Goal: Task Accomplishment & Management: Manage account settings

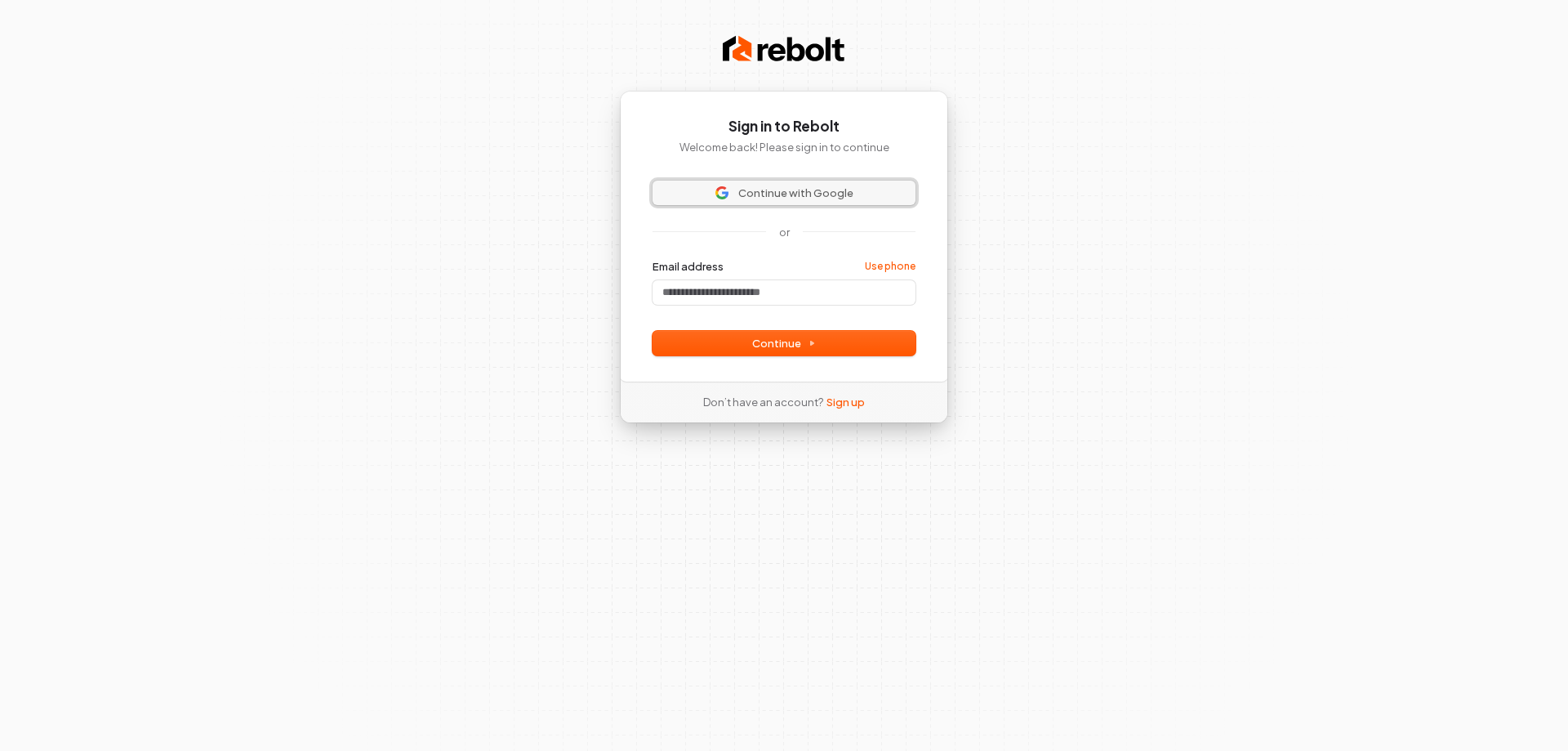
click at [744, 188] on span "Continue with Google" at bounding box center [796, 192] width 115 height 15
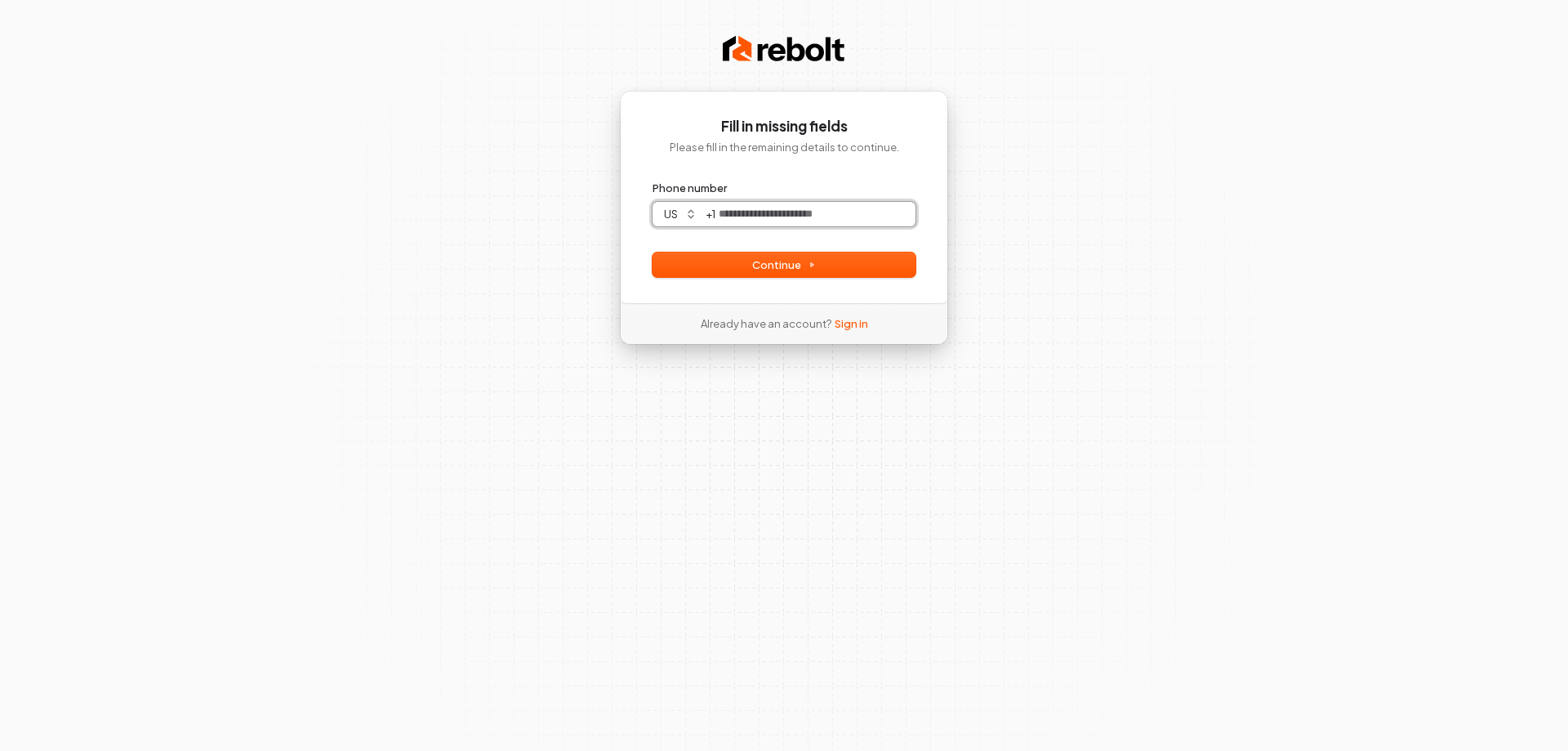
click at [753, 221] on input "Phone number" at bounding box center [815, 213] width 200 height 24
click at [815, 262] on button "Continue" at bounding box center [784, 264] width 263 height 24
type input "**********"
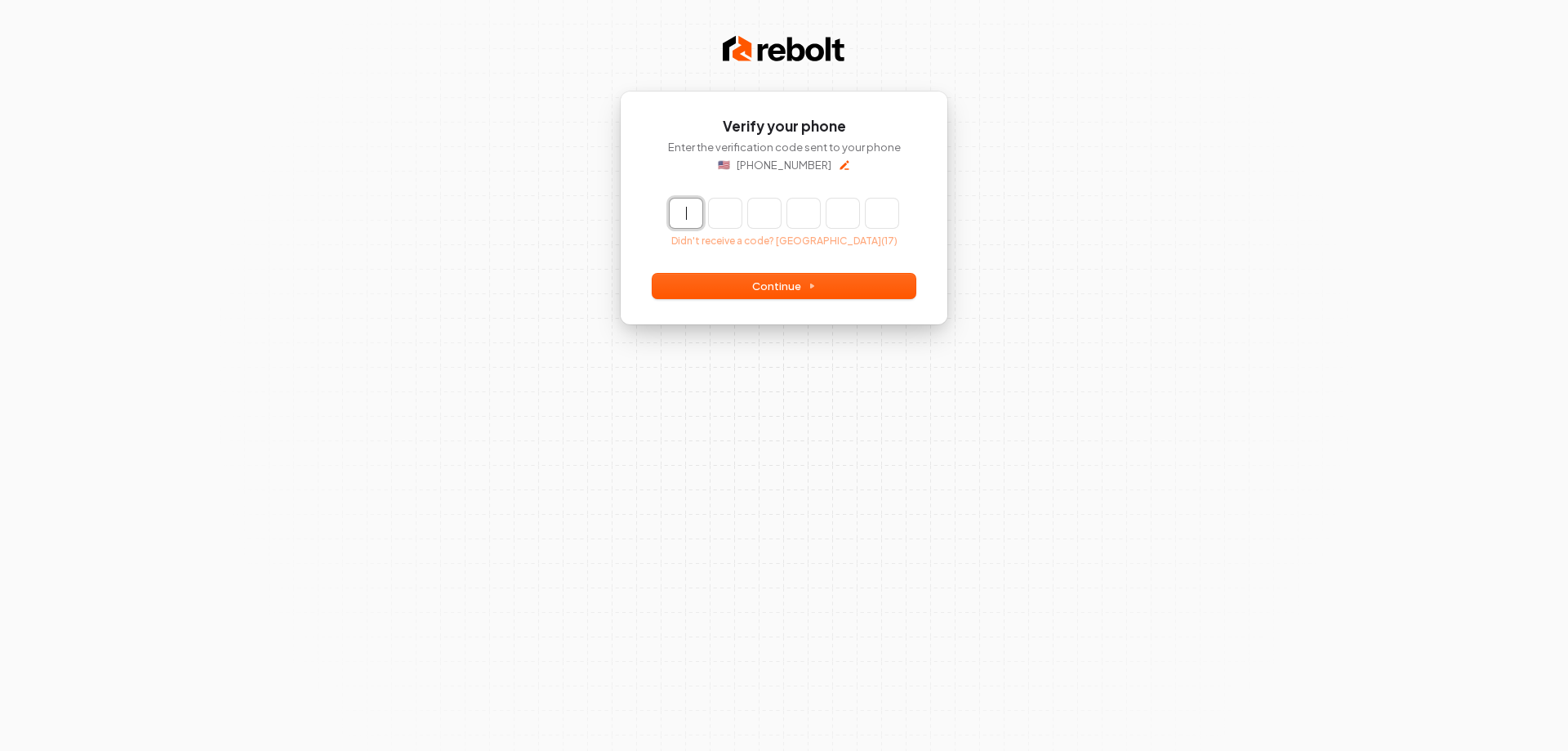
click at [690, 213] on input "Enter verification code" at bounding box center [800, 213] width 261 height 29
type input "******"
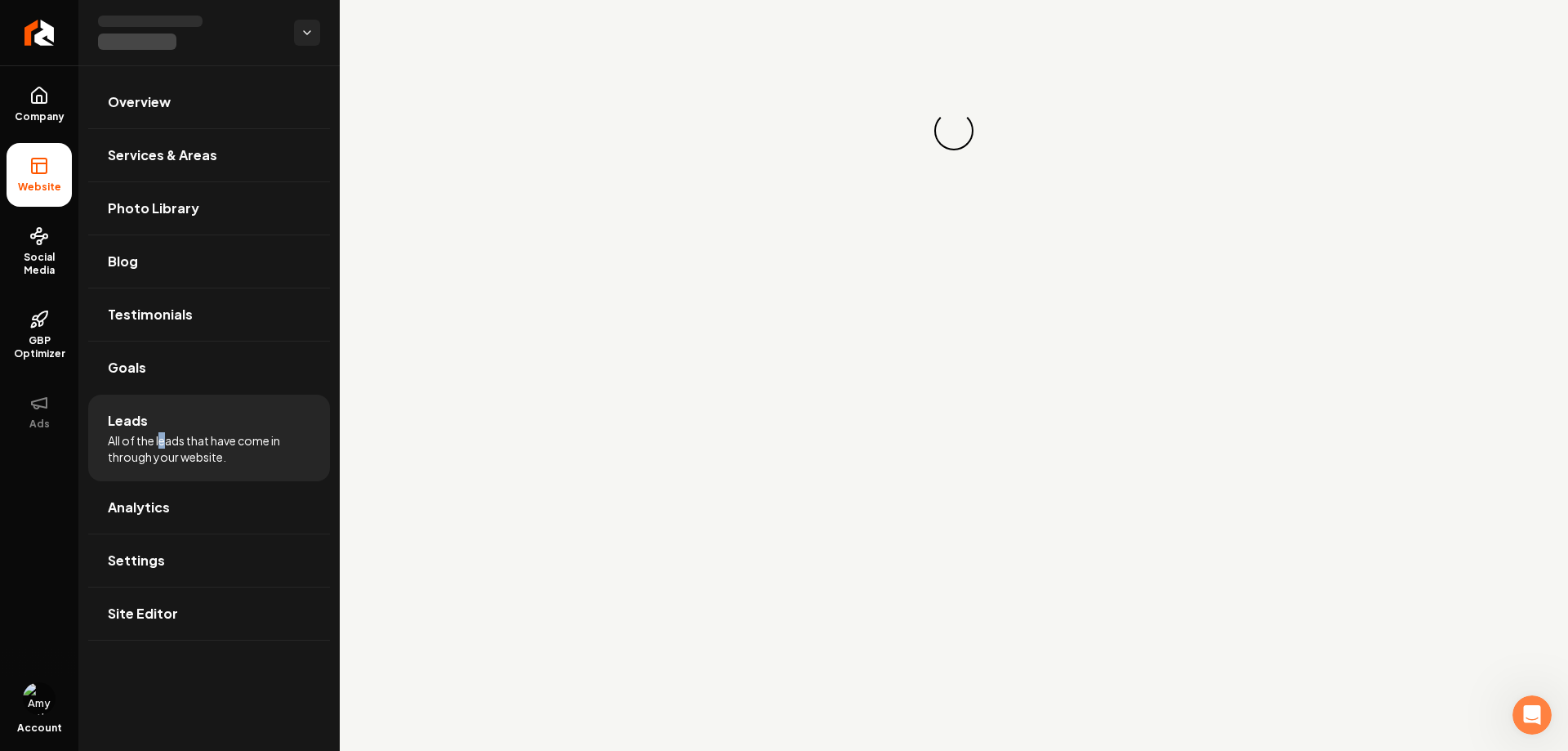
click at [160, 429] on li "Leads All of the leads that have come in through your website." at bounding box center [208, 438] width 242 height 86
click at [254, 425] on li "Leads All of the leads that have come in through your website." at bounding box center [208, 438] width 242 height 86
click at [118, 568] on span "Settings" at bounding box center [136, 561] width 57 height 20
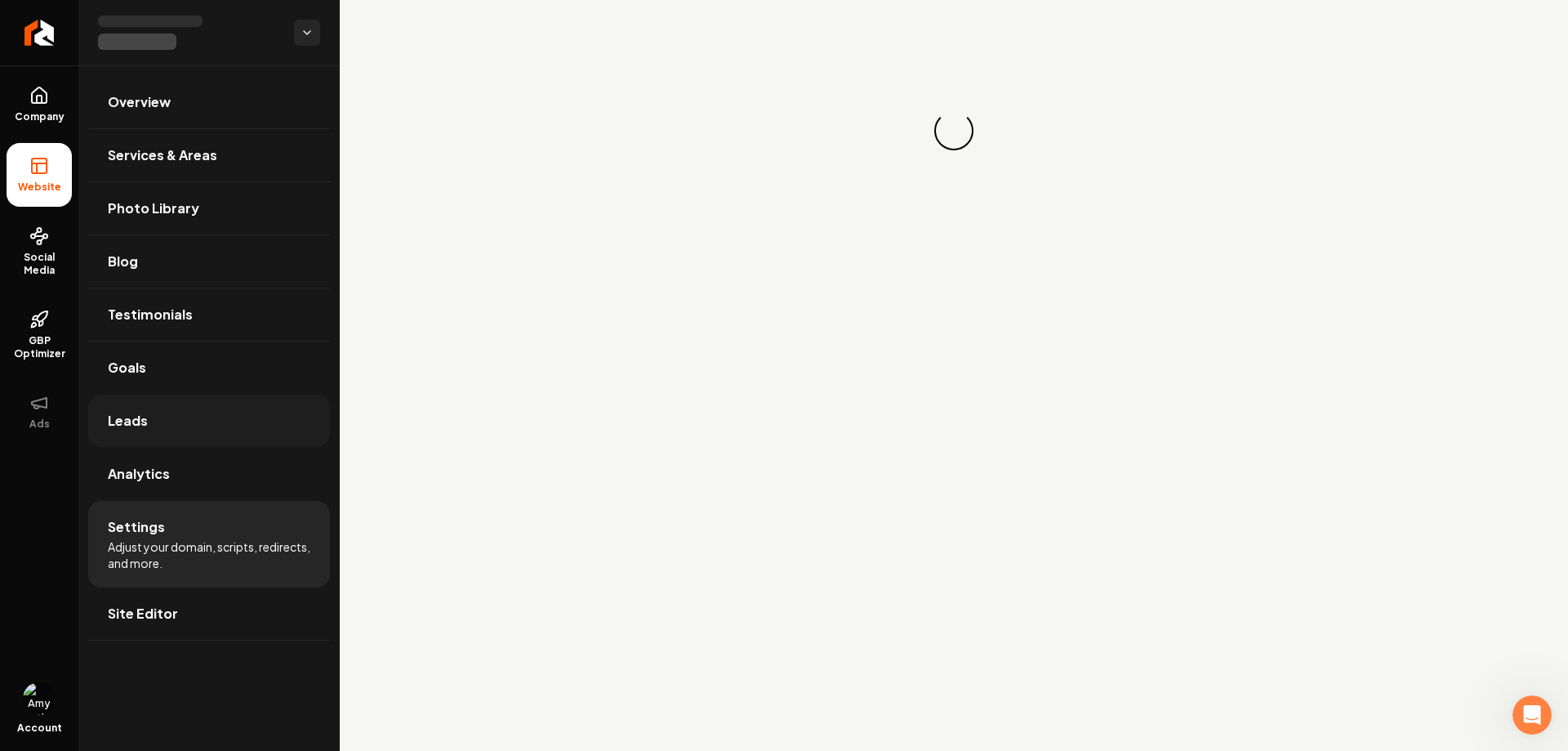
click at [195, 425] on link "Leads" at bounding box center [208, 420] width 242 height 52
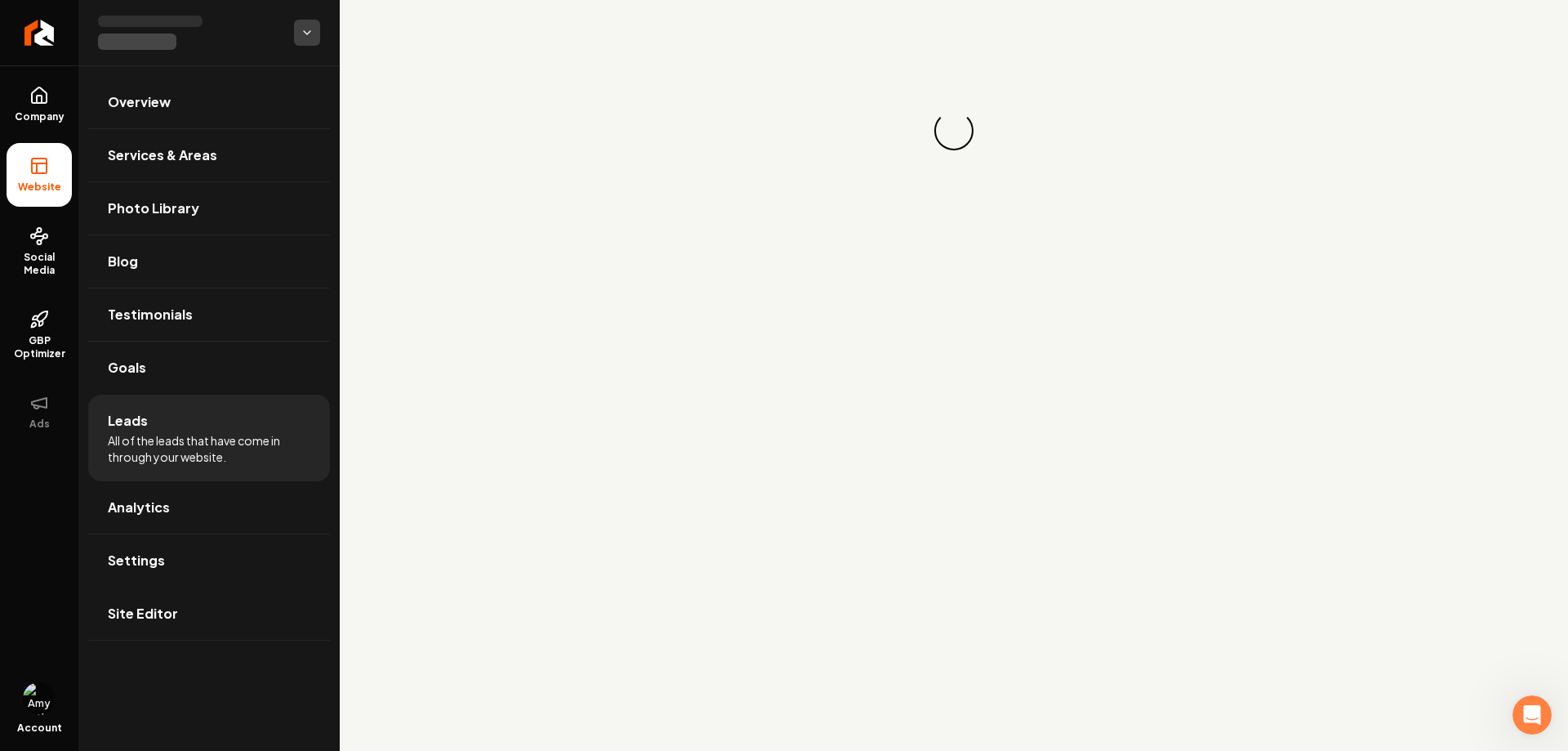
click at [308, 32] on html "Company Website Social Media GBP Optimizer Ads Account Overview Services & Area…" at bounding box center [784, 375] width 1568 height 751
click at [416, 49] on link "Back to Dashboard" at bounding box center [428, 57] width 201 height 29
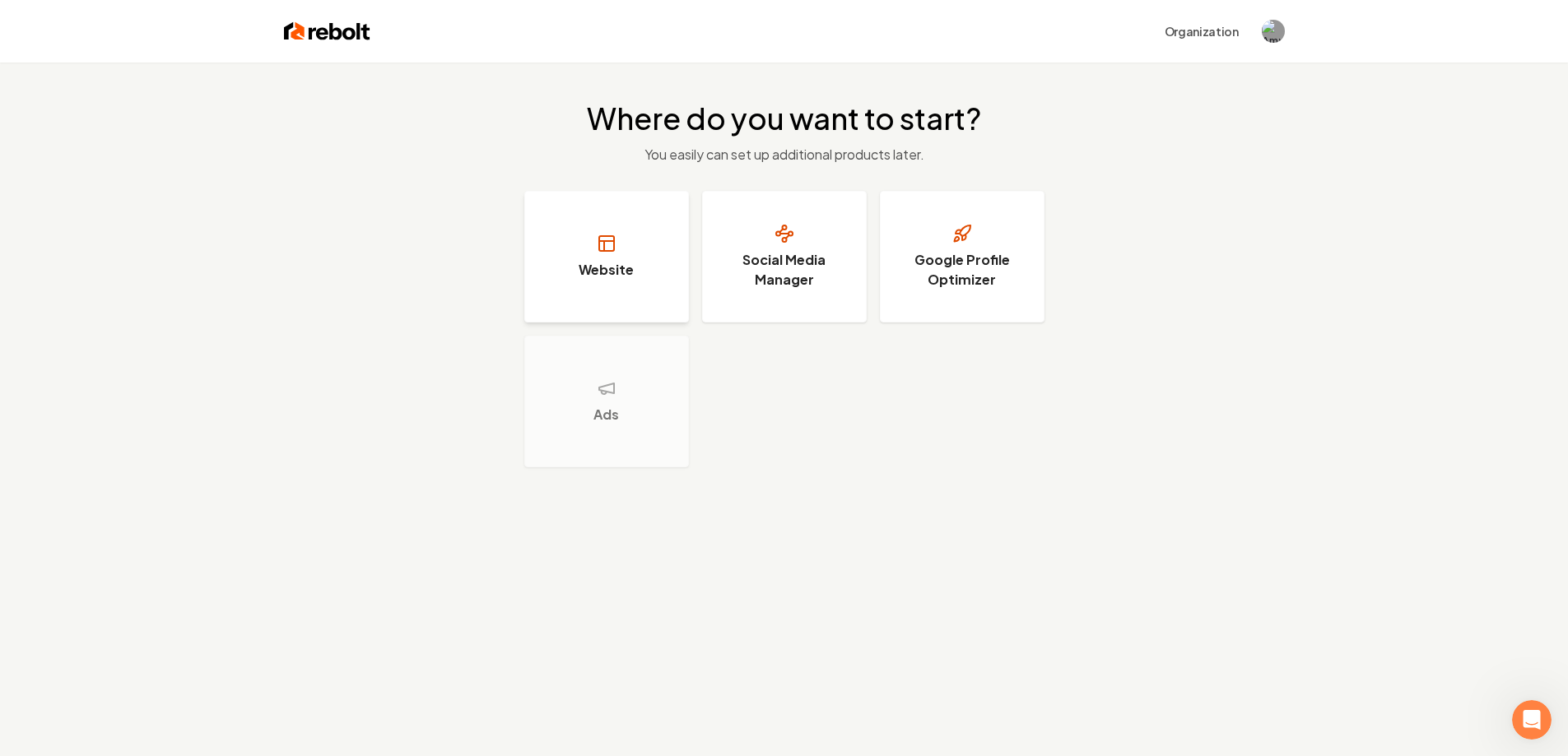
click at [612, 251] on rect at bounding box center [606, 243] width 15 height 15
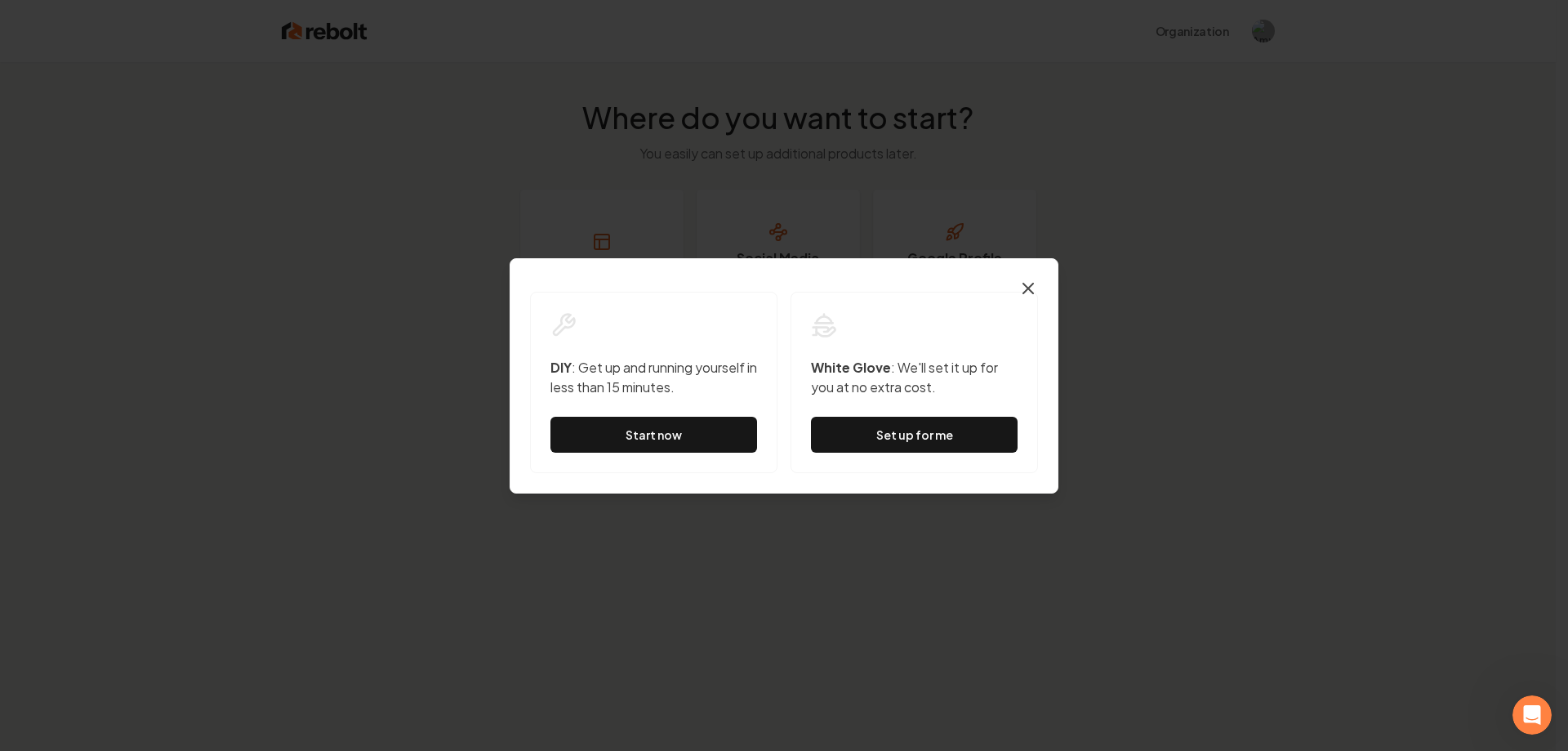
click at [1035, 285] on icon "button" at bounding box center [1029, 289] width 20 height 20
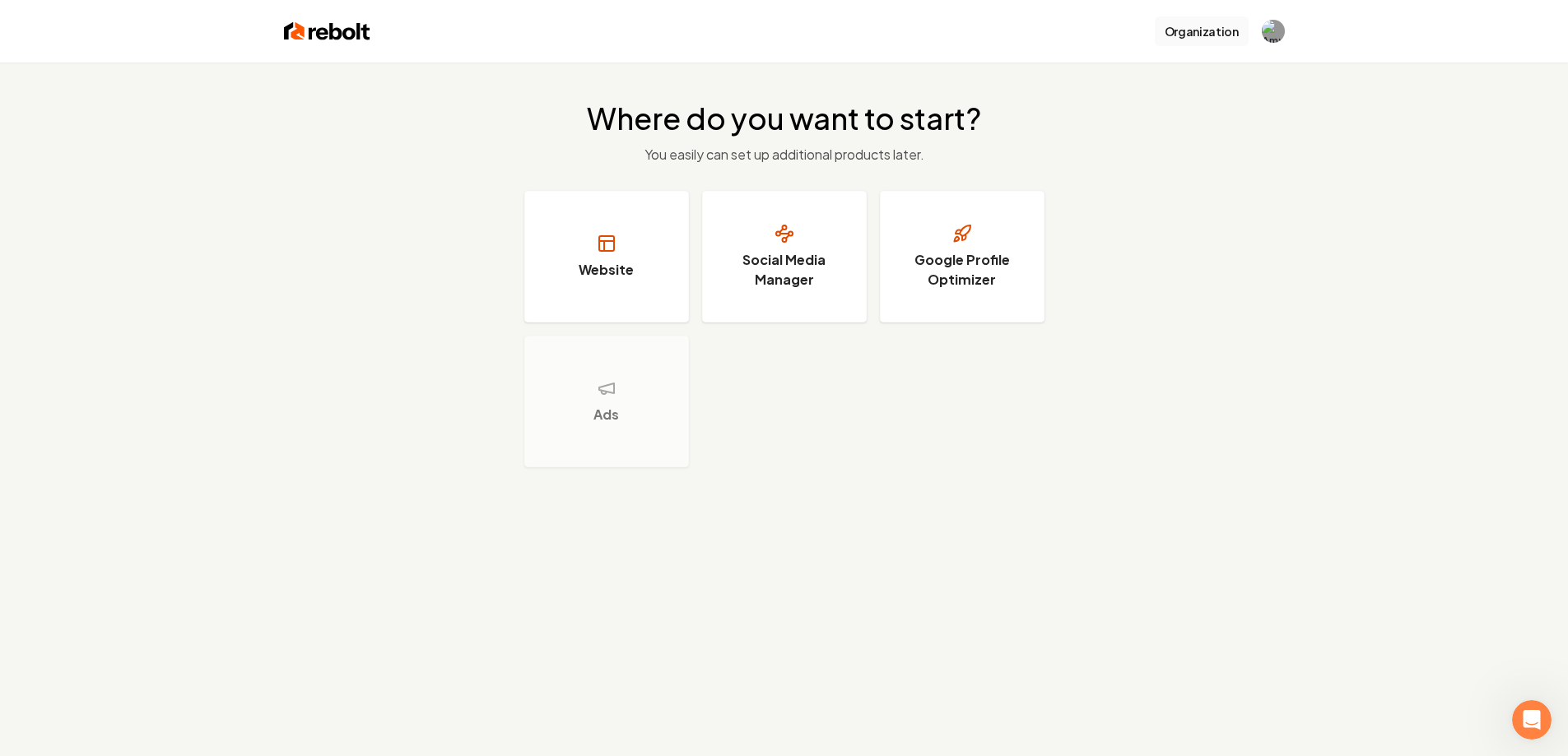
click at [1188, 26] on button "Organization" at bounding box center [1201, 32] width 94 height 30
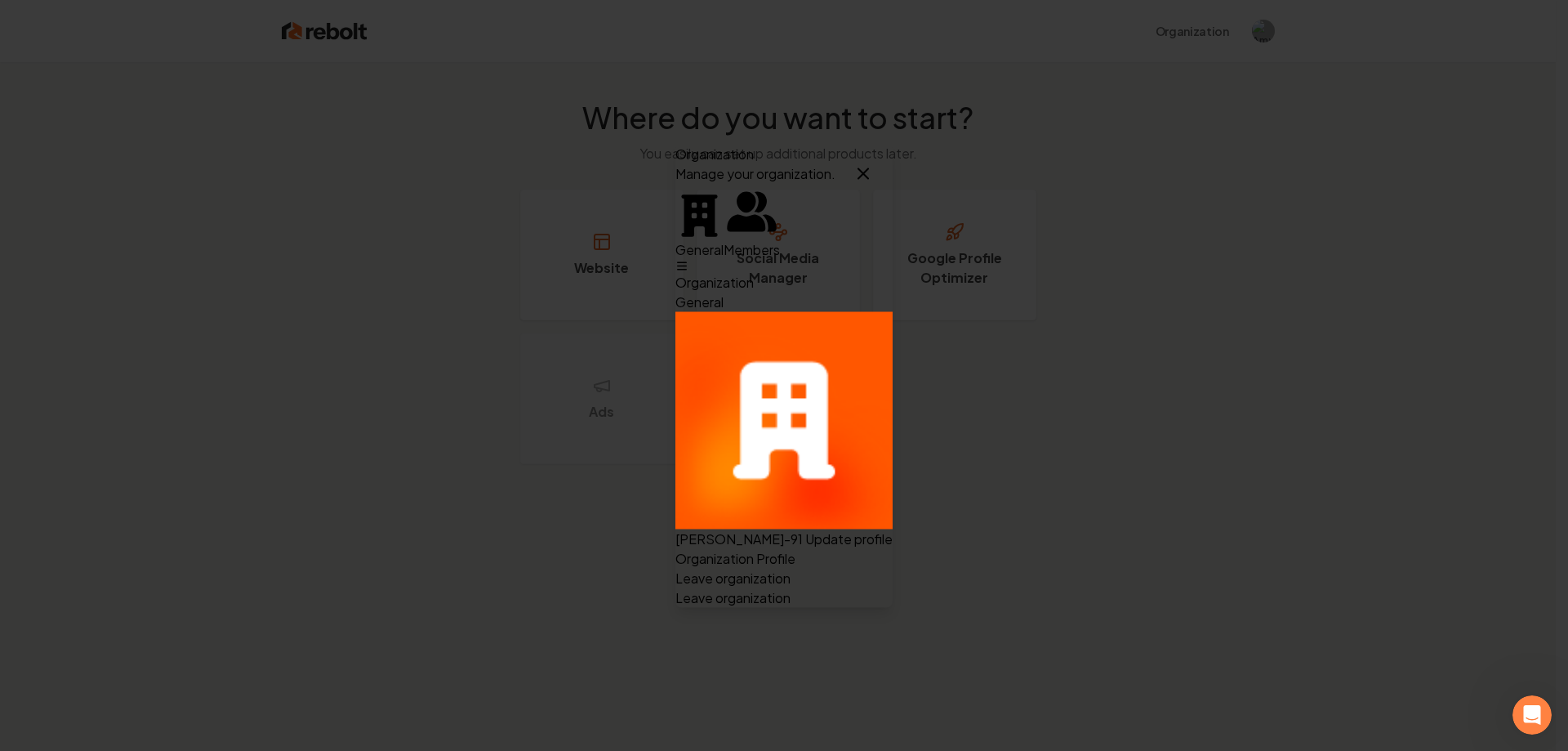
click at [893, 529] on button "Update profile" at bounding box center [849, 539] width 87 height 20
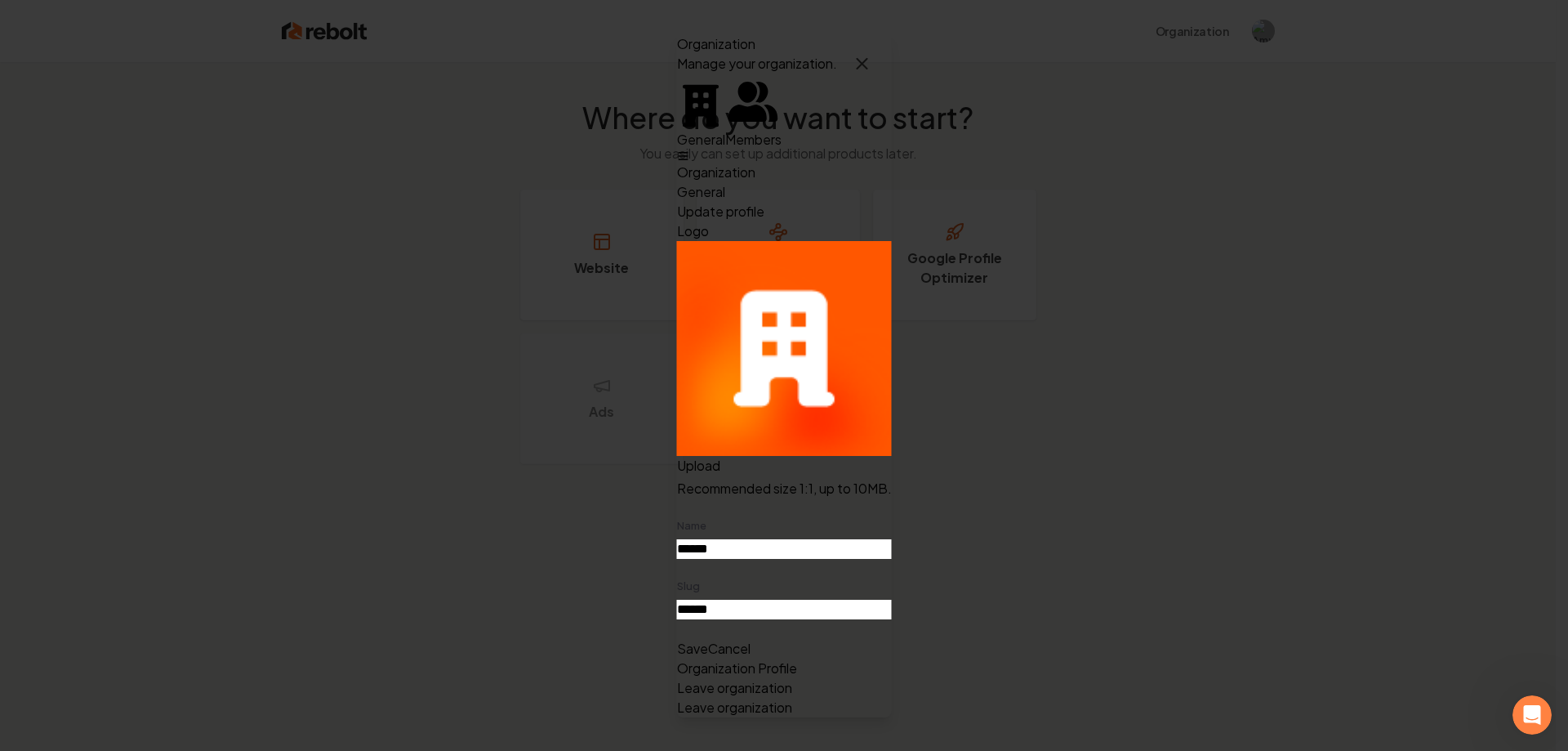
click at [872, 73] on icon "button" at bounding box center [862, 64] width 20 height 20
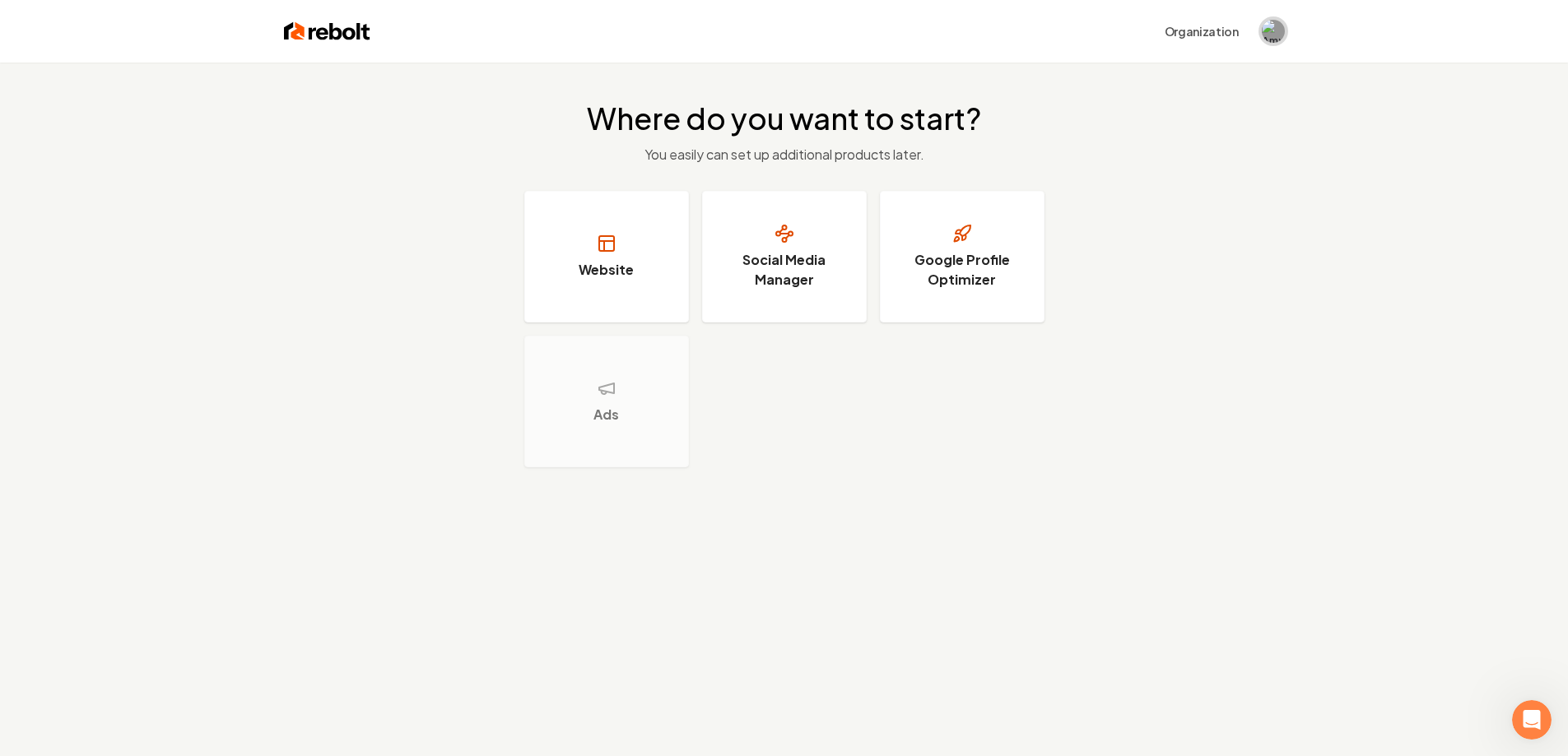
click at [1271, 34] on img "Open user button" at bounding box center [1272, 31] width 23 height 23
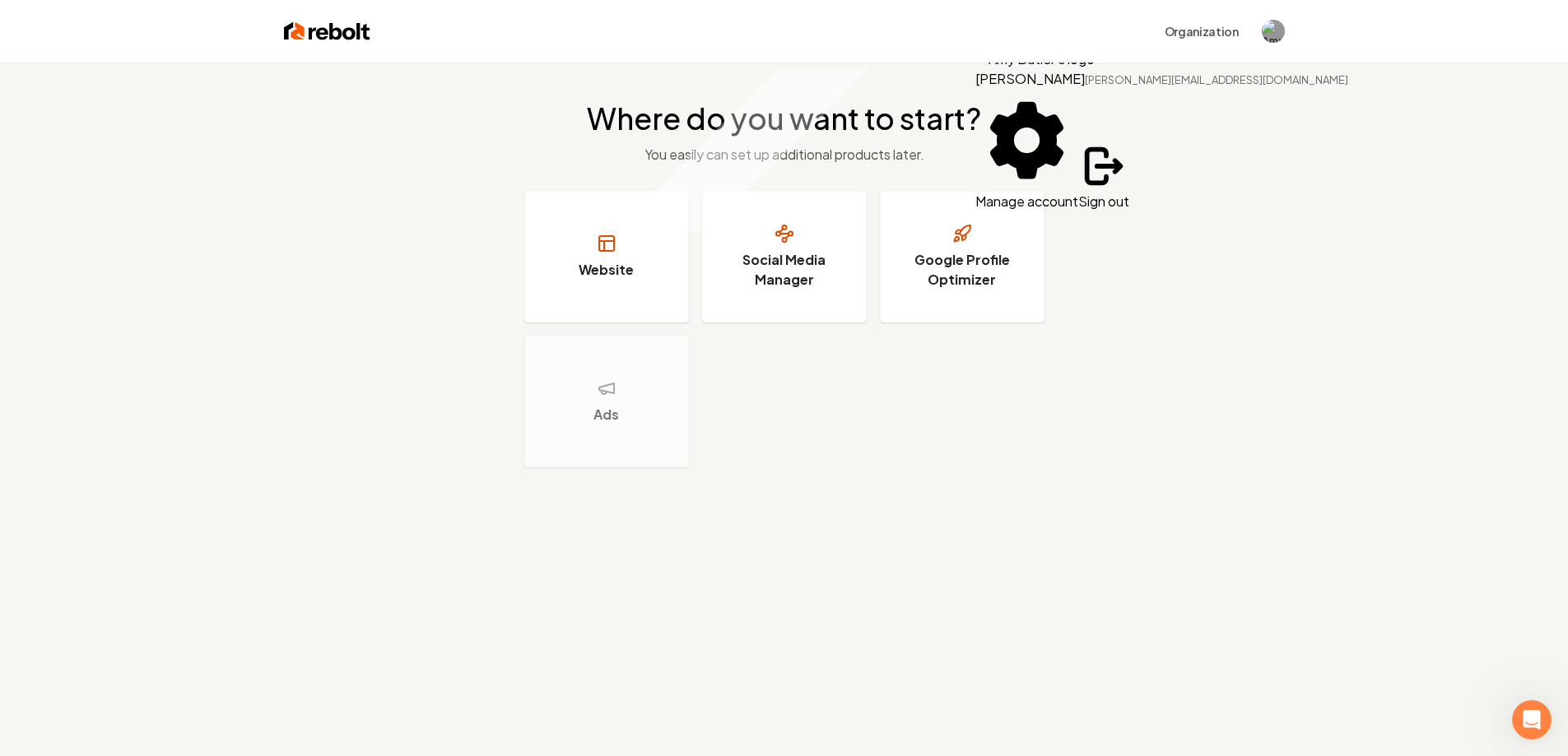
click at [1078, 111] on button "Manage account" at bounding box center [1027, 150] width 103 height 122
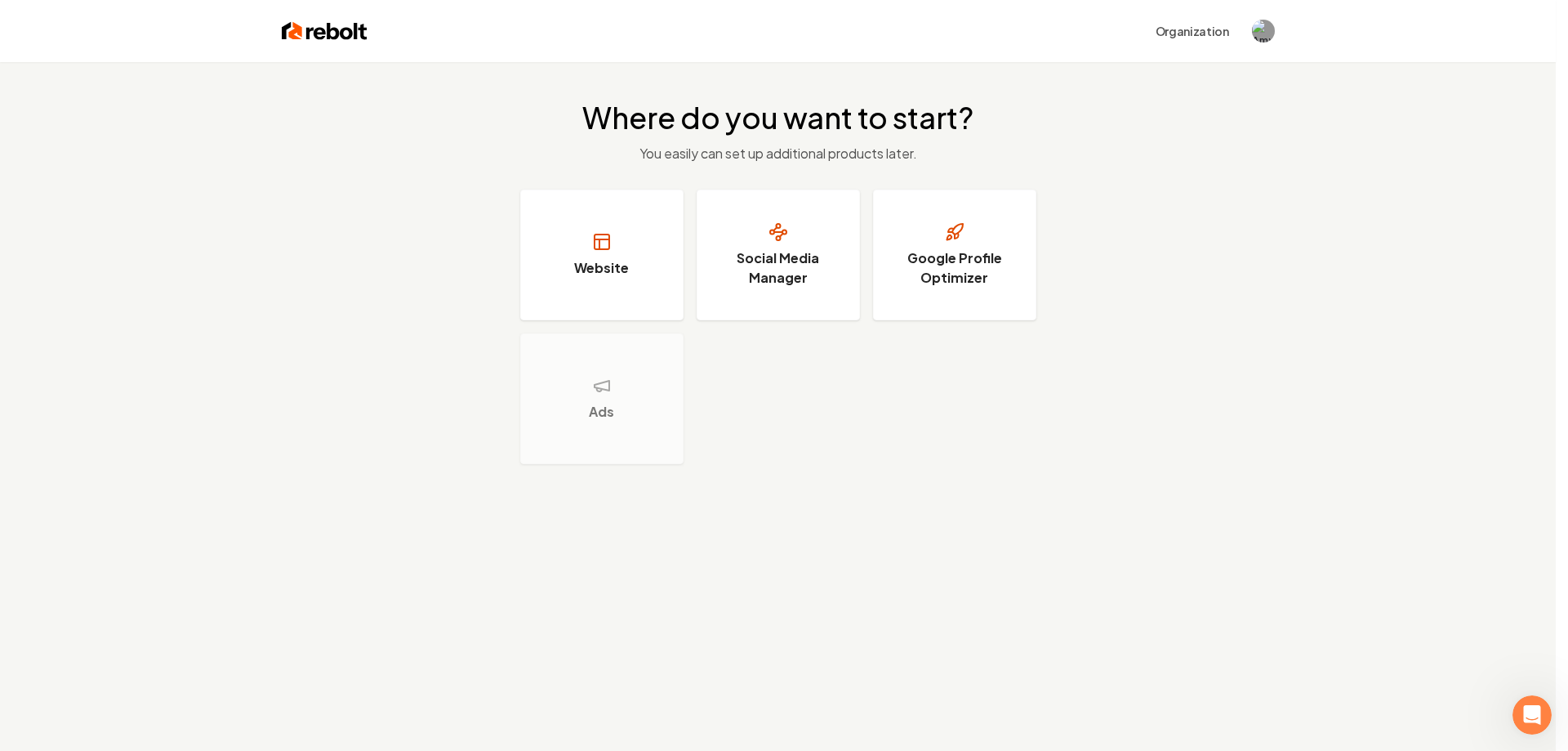
type input "***"
type input "******"
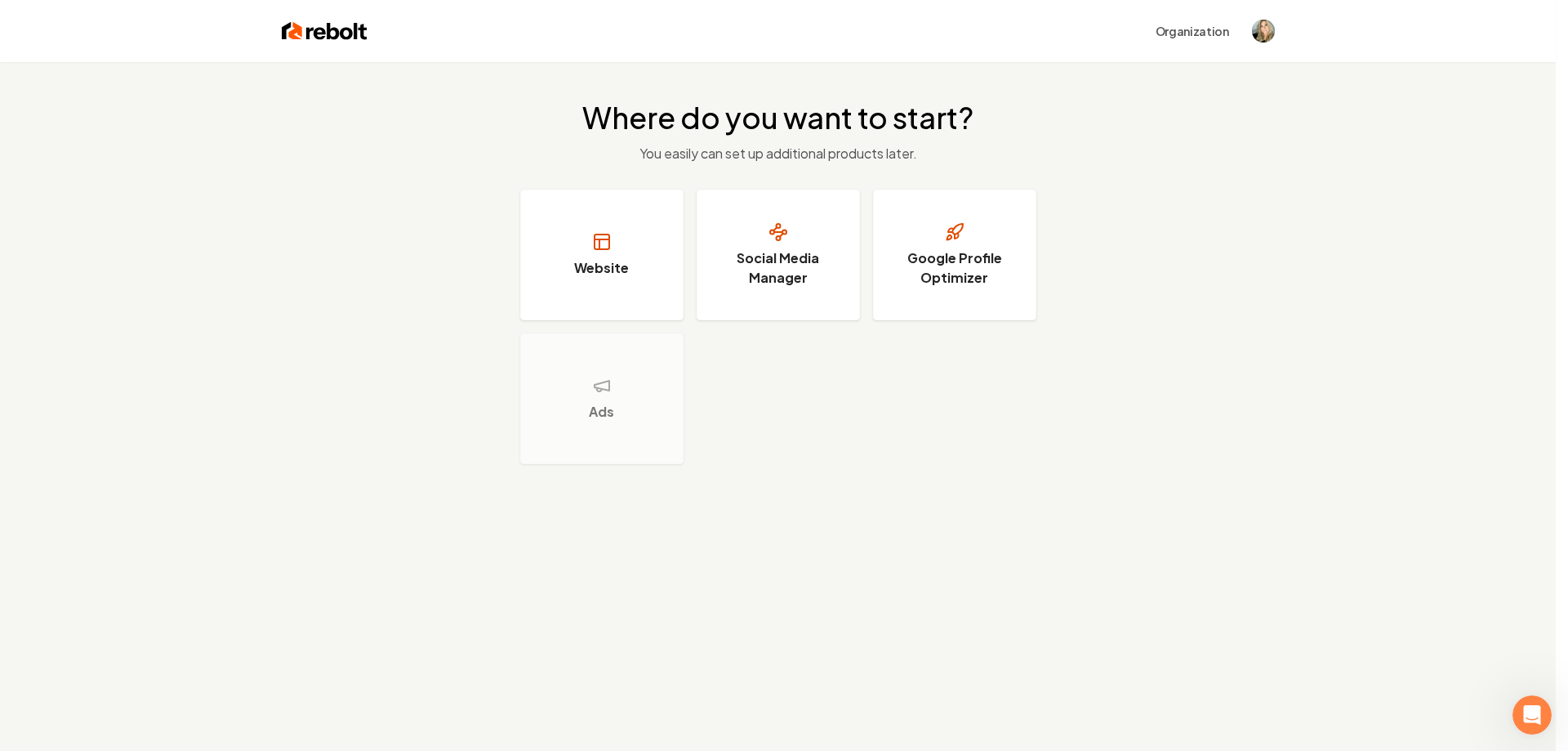
type input "**********"
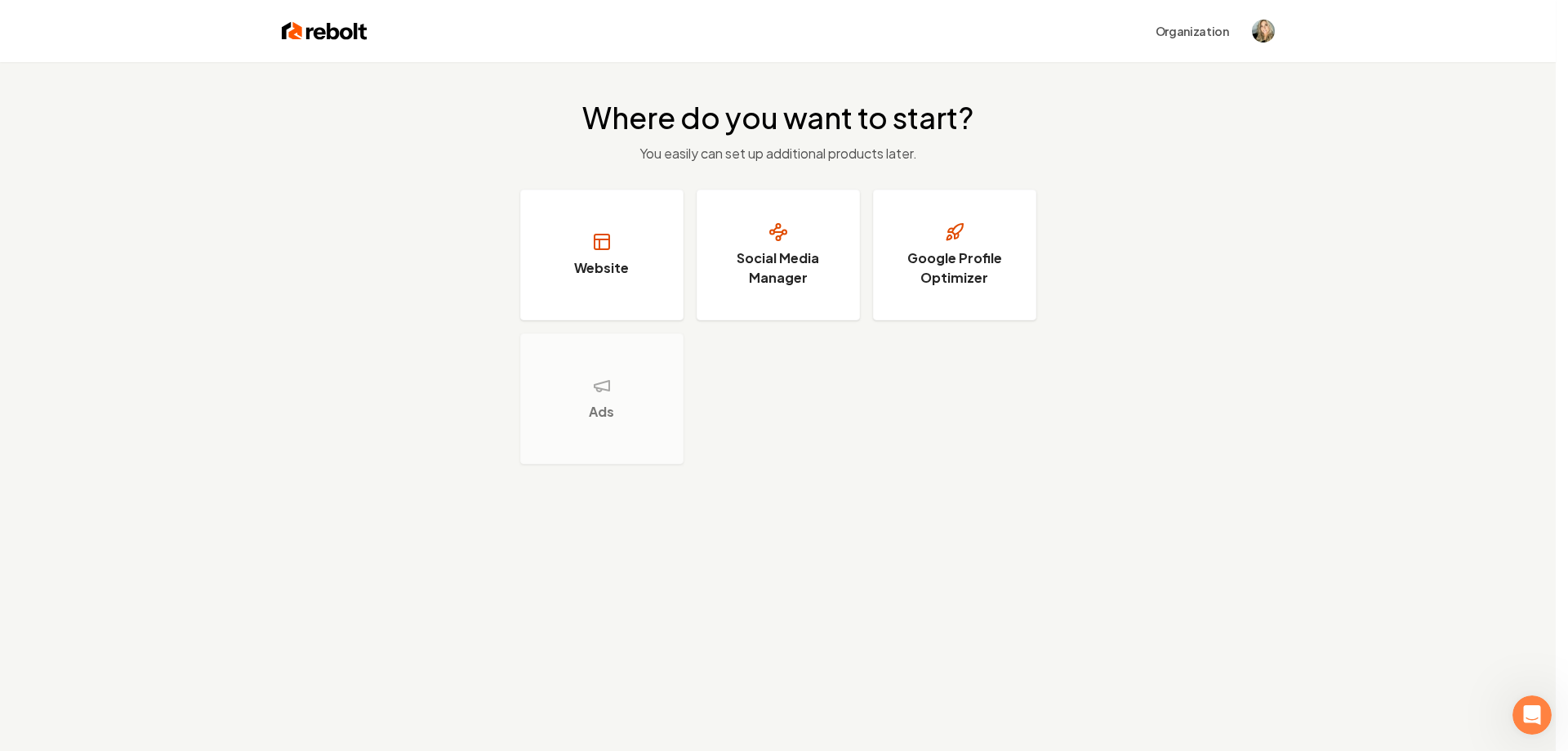
type input "******"
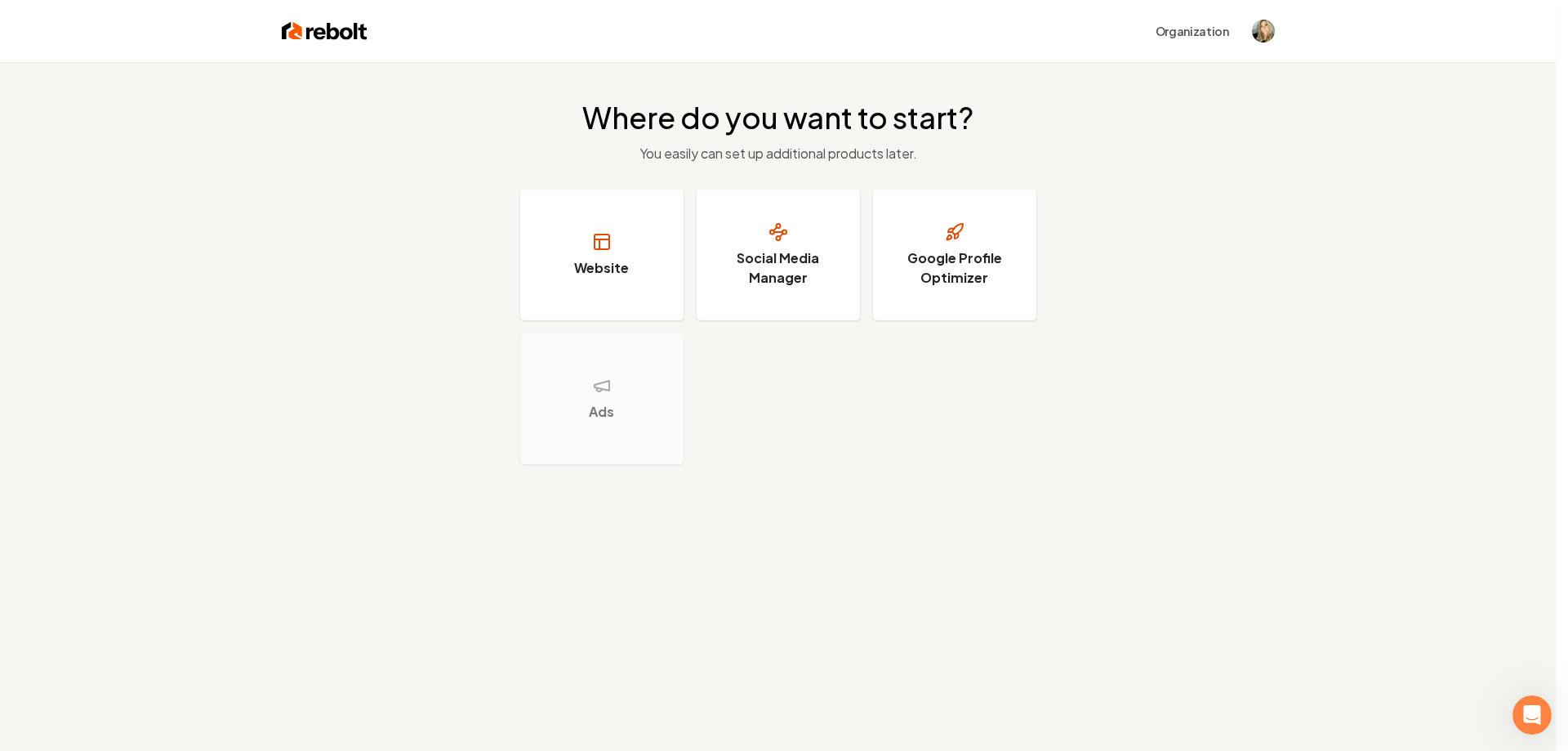
click at [0, 750] on icon "Close modal" at bounding box center [0, 766] width 0 height 0
click at [1208, 32] on button "Organization" at bounding box center [1192, 31] width 93 height 29
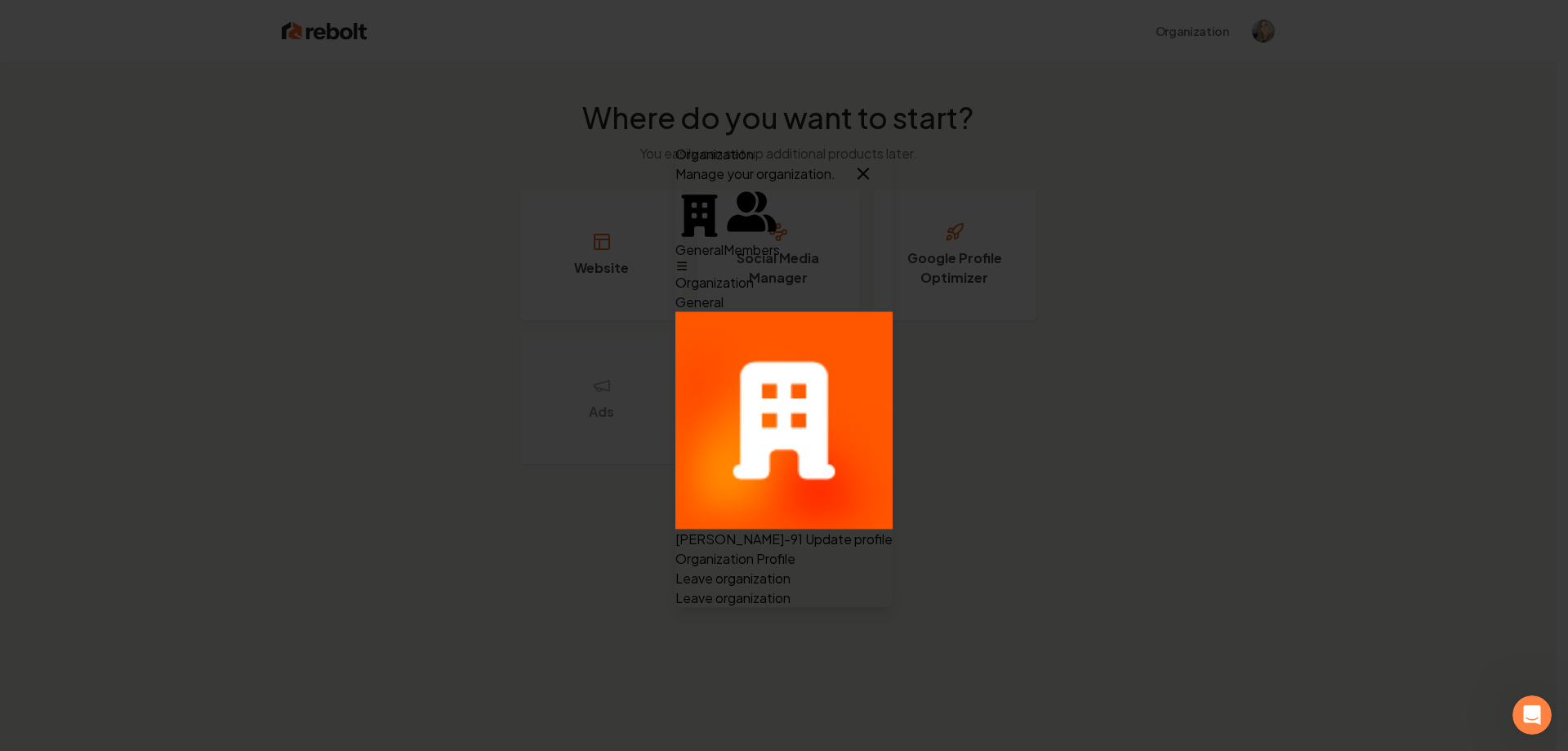
click at [893, 529] on button "Update profile" at bounding box center [849, 539] width 87 height 20
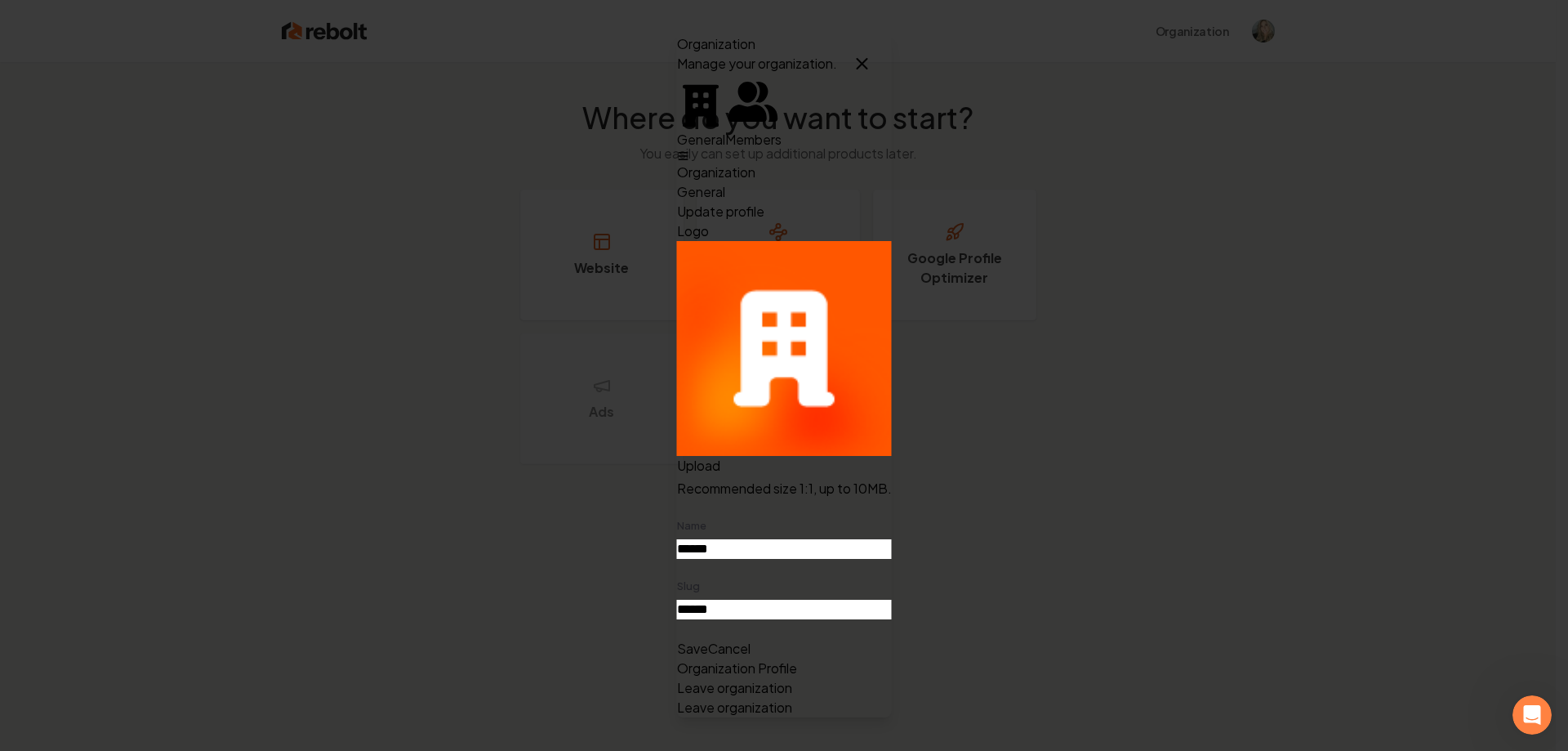
click at [751, 639] on button "Cancel" at bounding box center [729, 649] width 42 height 20
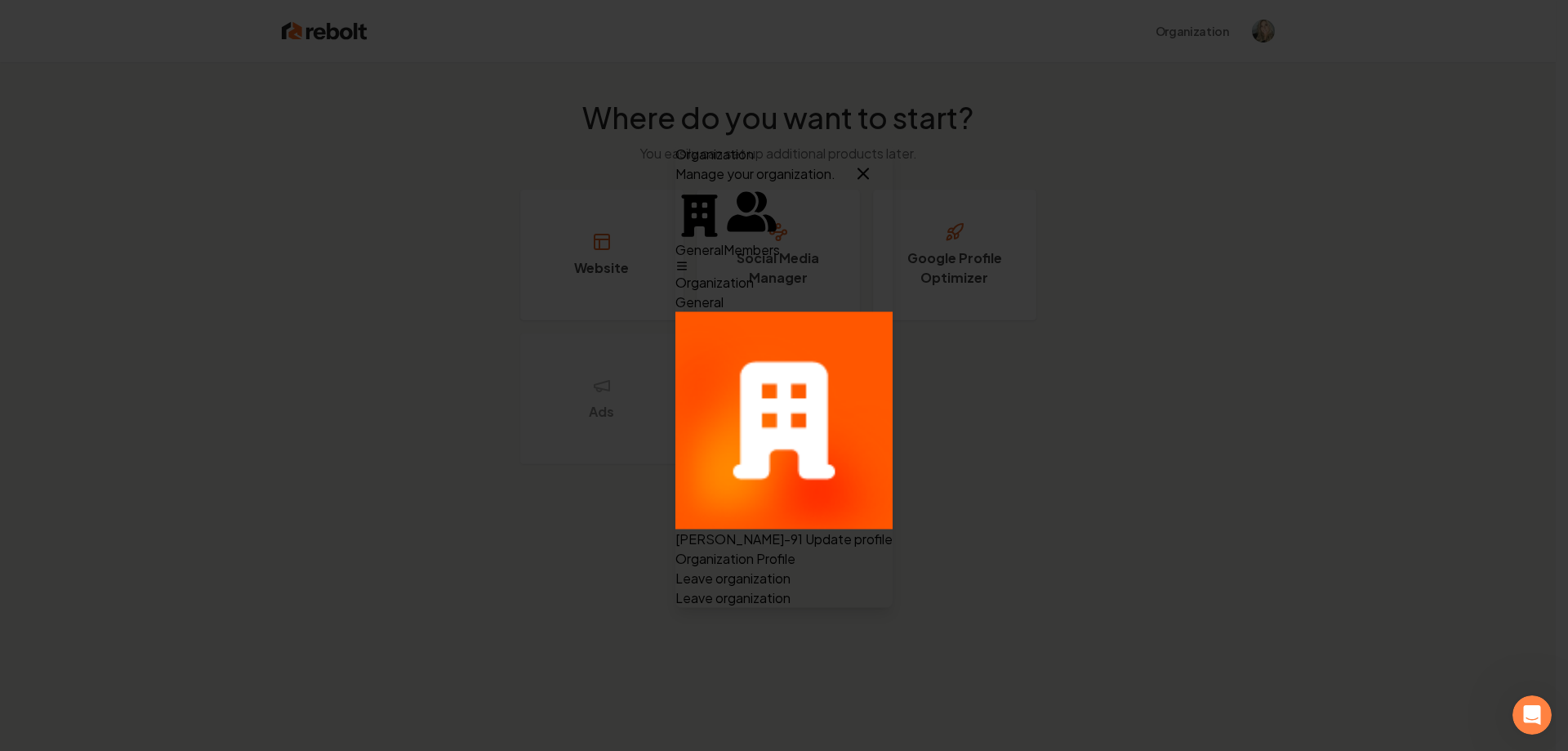
click at [873, 164] on icon "button" at bounding box center [863, 173] width 20 height 20
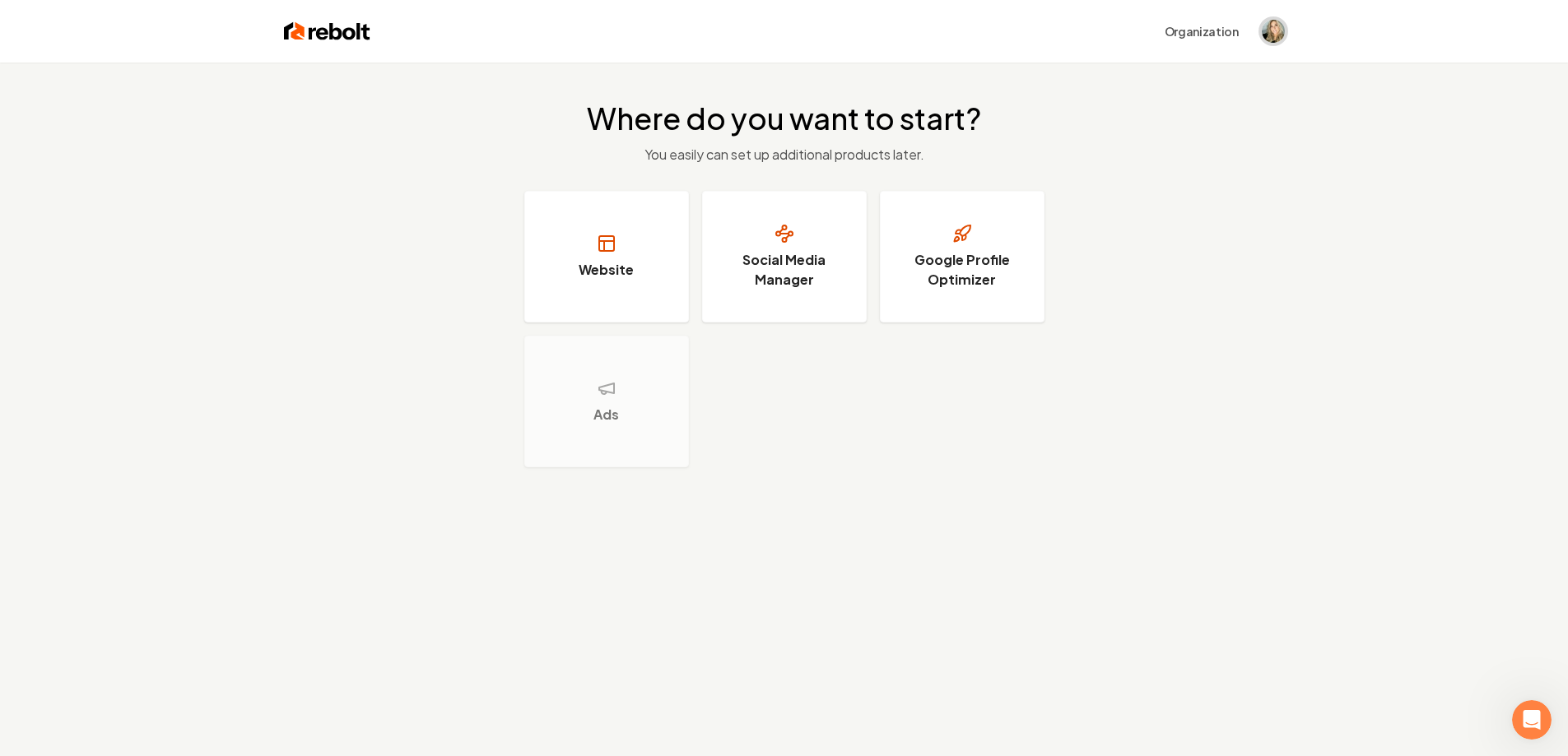
click at [1264, 31] on img "Open user button" at bounding box center [1272, 31] width 23 height 23
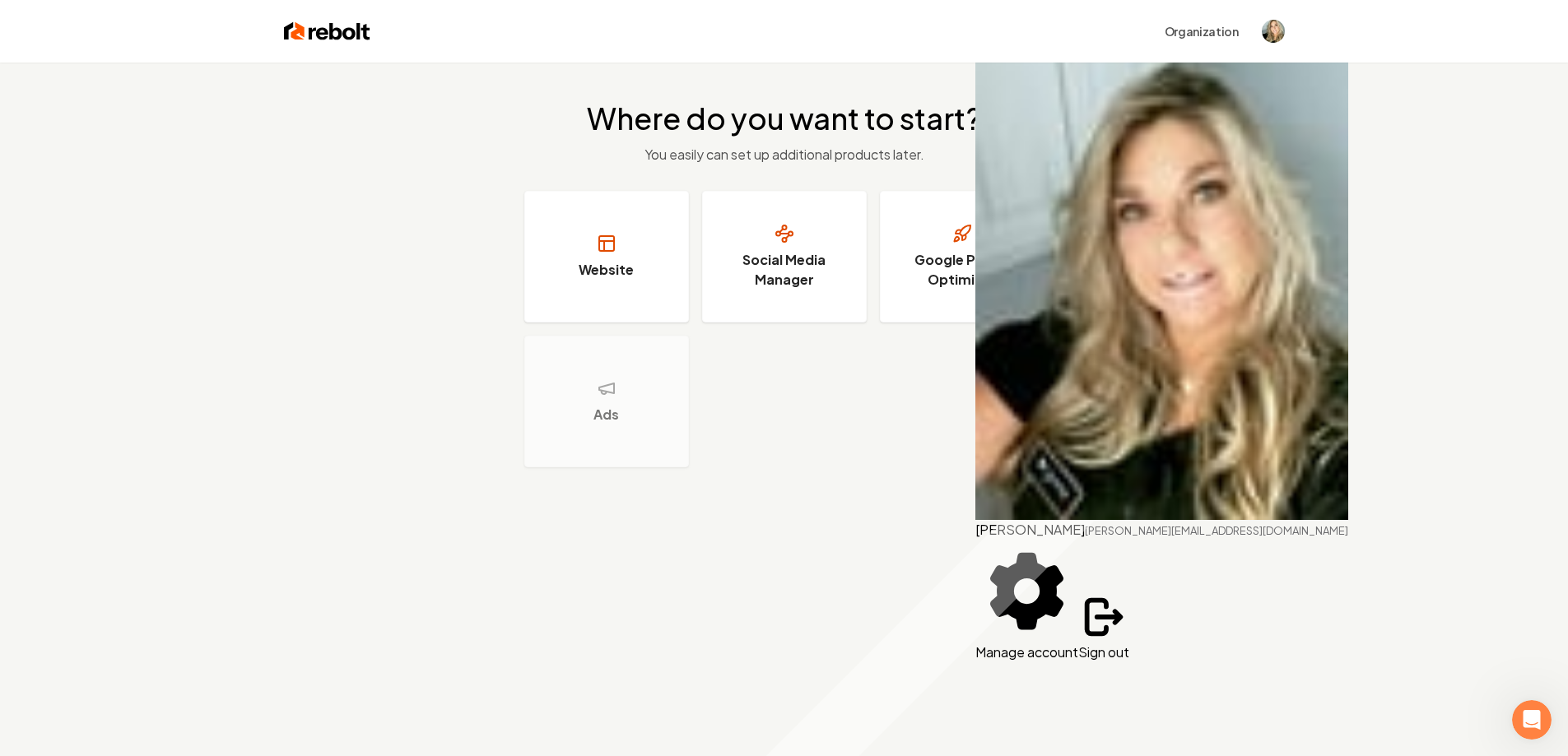
click at [1078, 539] on button "Manage account" at bounding box center [1027, 600] width 103 height 122
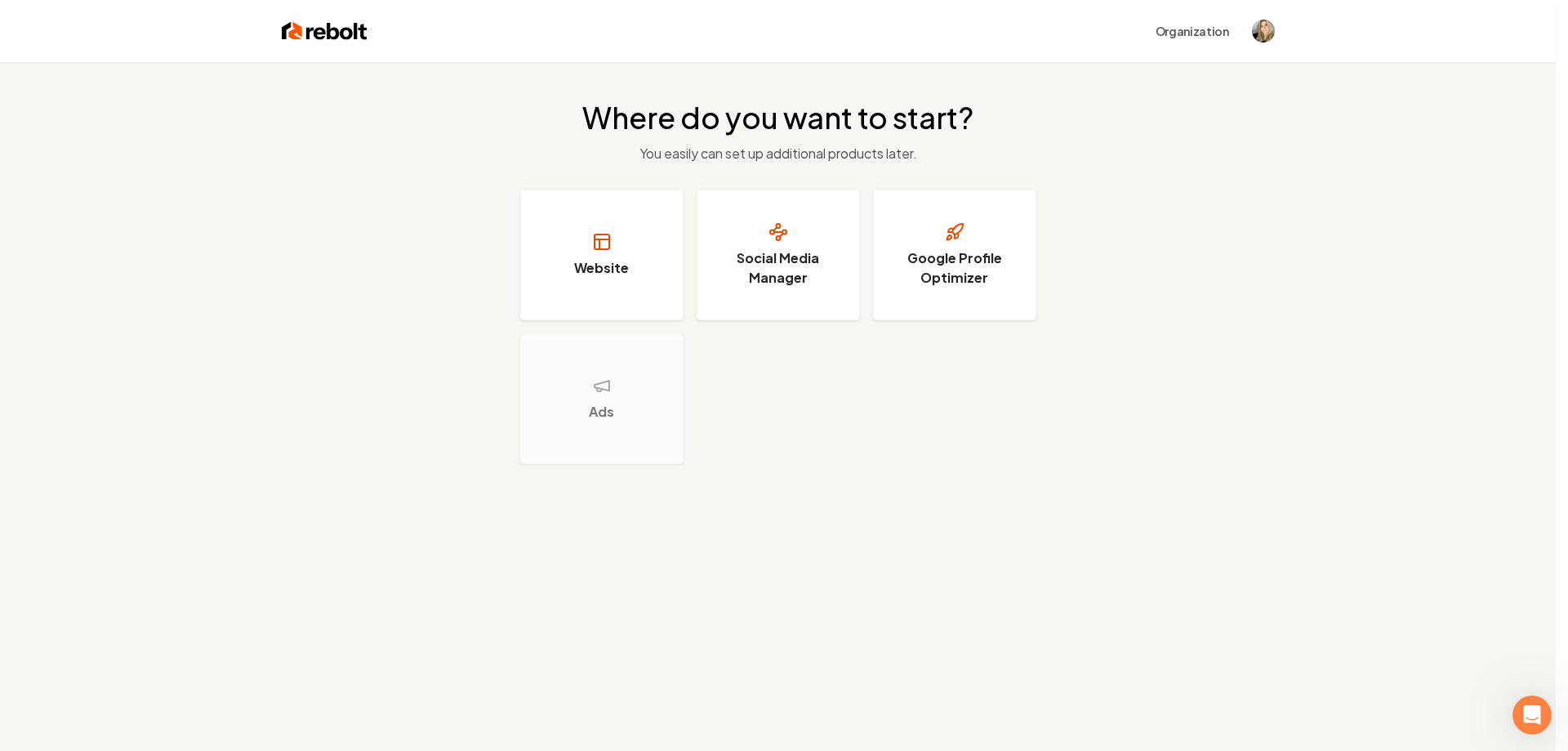
click at [620, 276] on h3 "Website" at bounding box center [602, 268] width 55 height 20
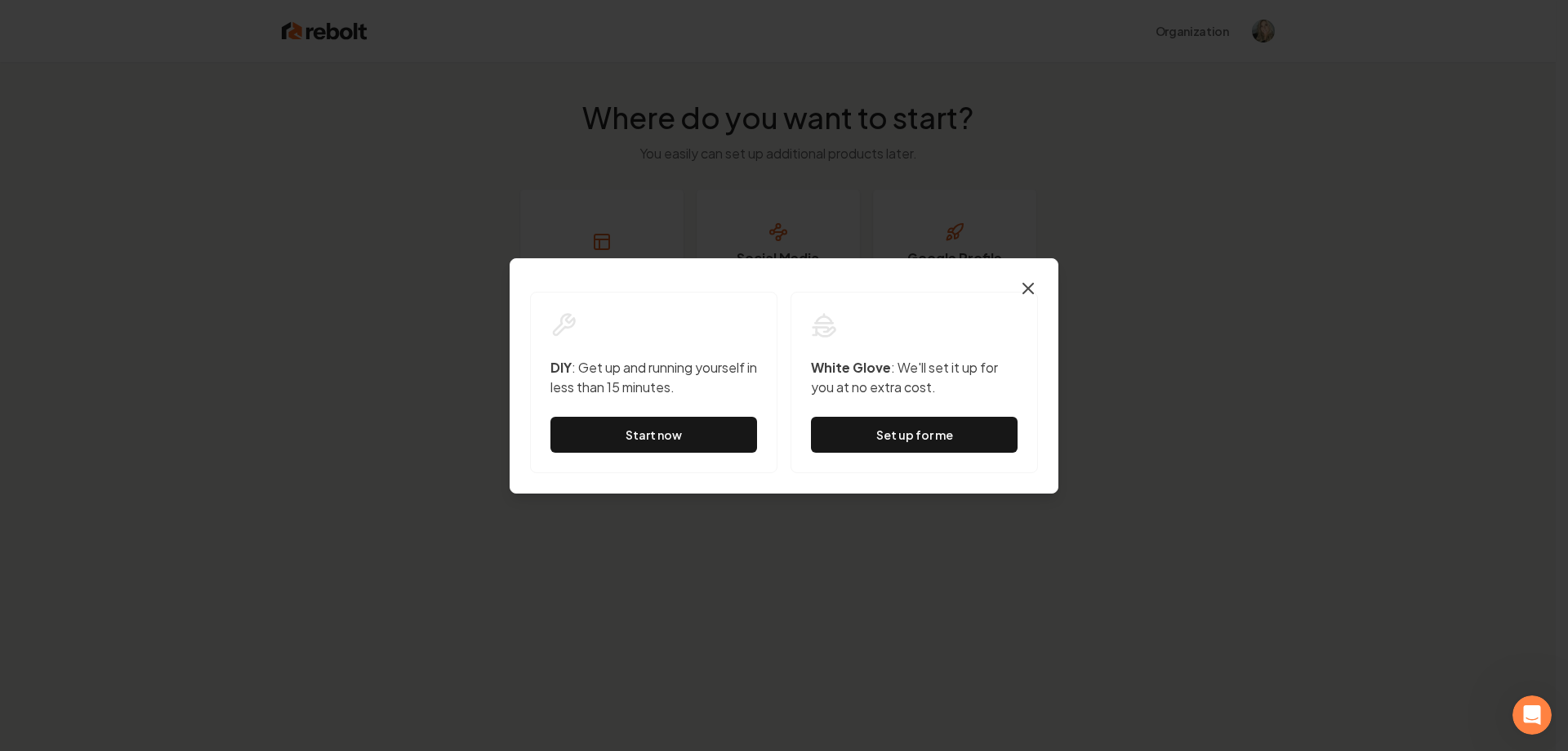
click at [1028, 293] on icon "button" at bounding box center [1029, 289] width 20 height 20
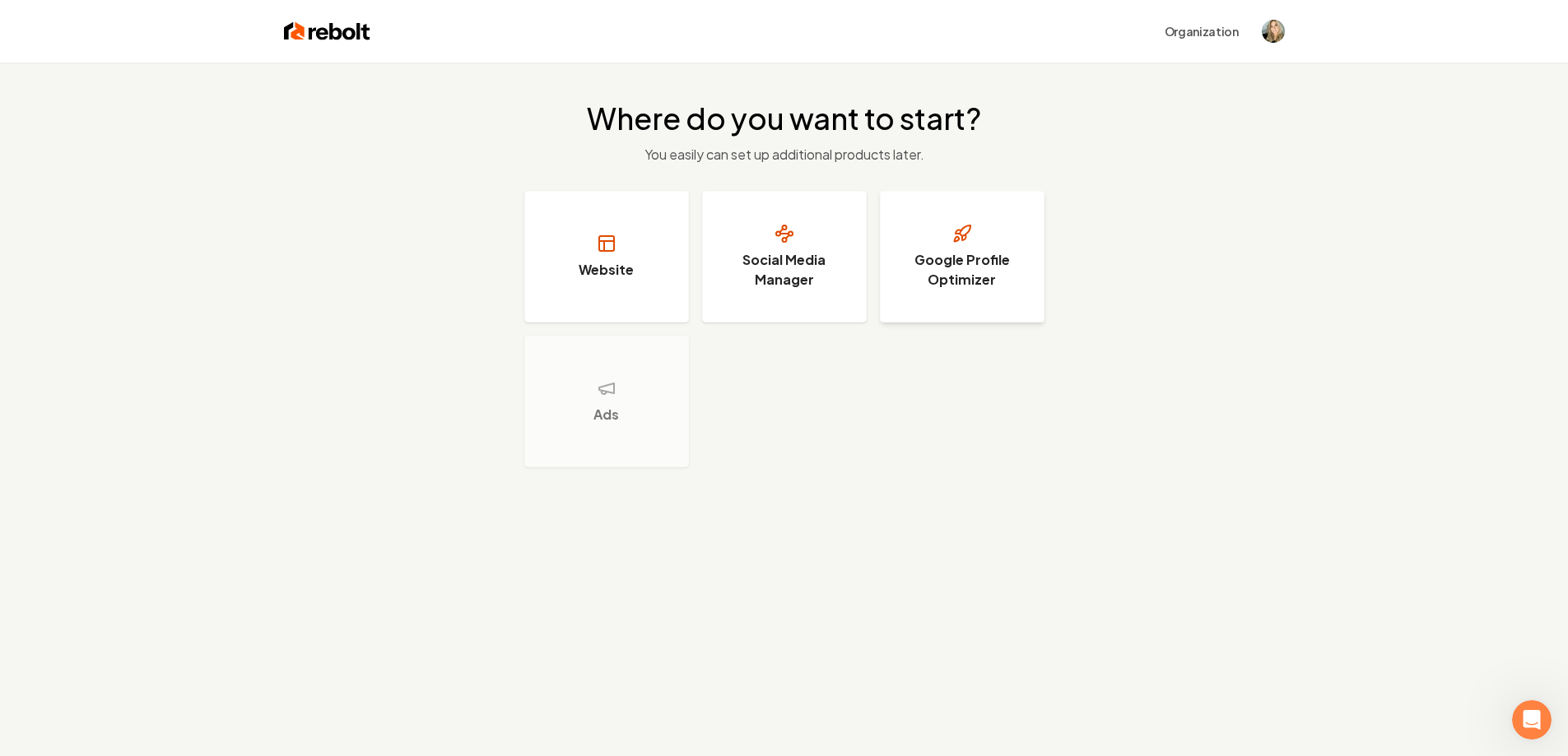
click at [960, 286] on h3 "Google Profile Optimizer" at bounding box center [962, 270] width 123 height 39
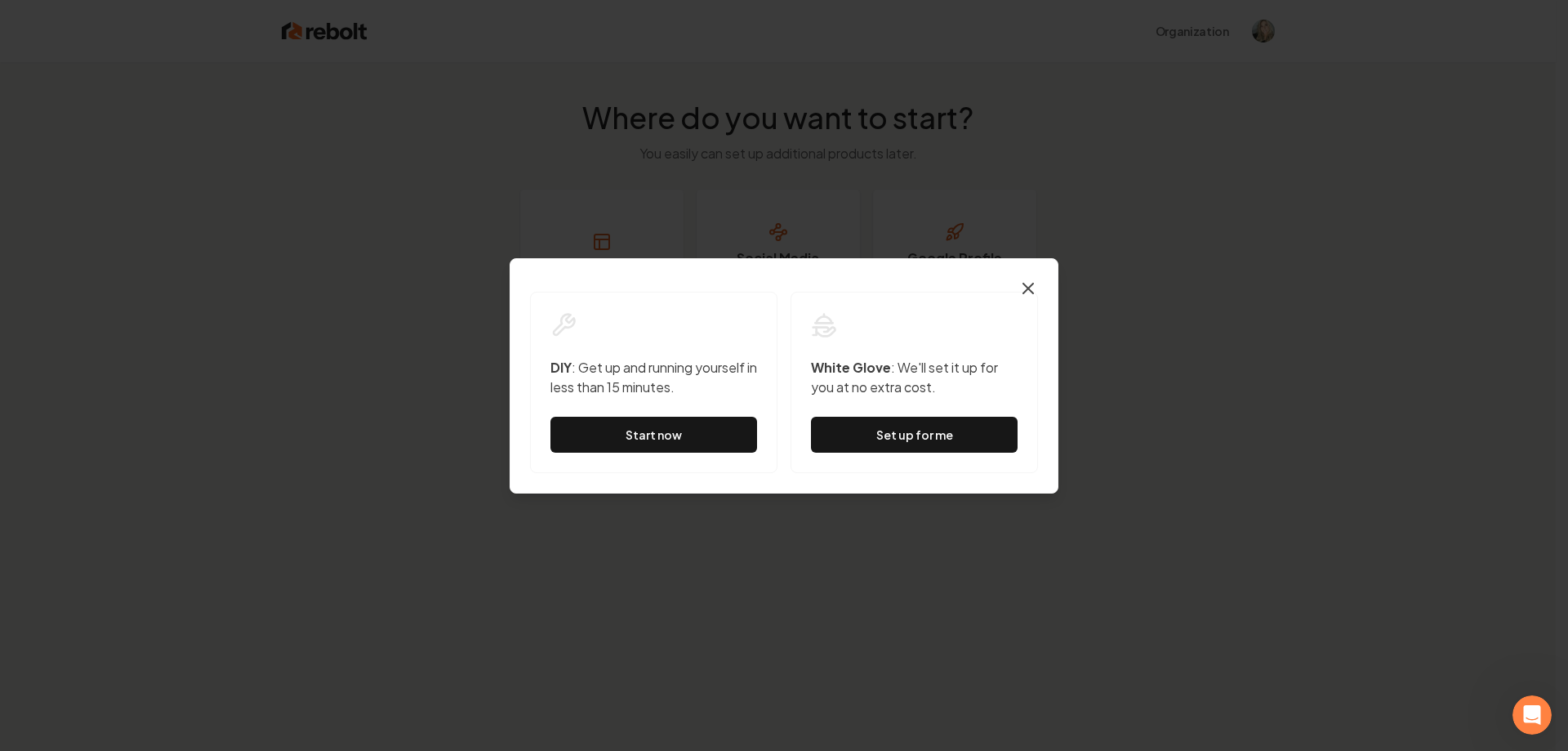
click at [1032, 289] on icon "button" at bounding box center [1029, 289] width 20 height 20
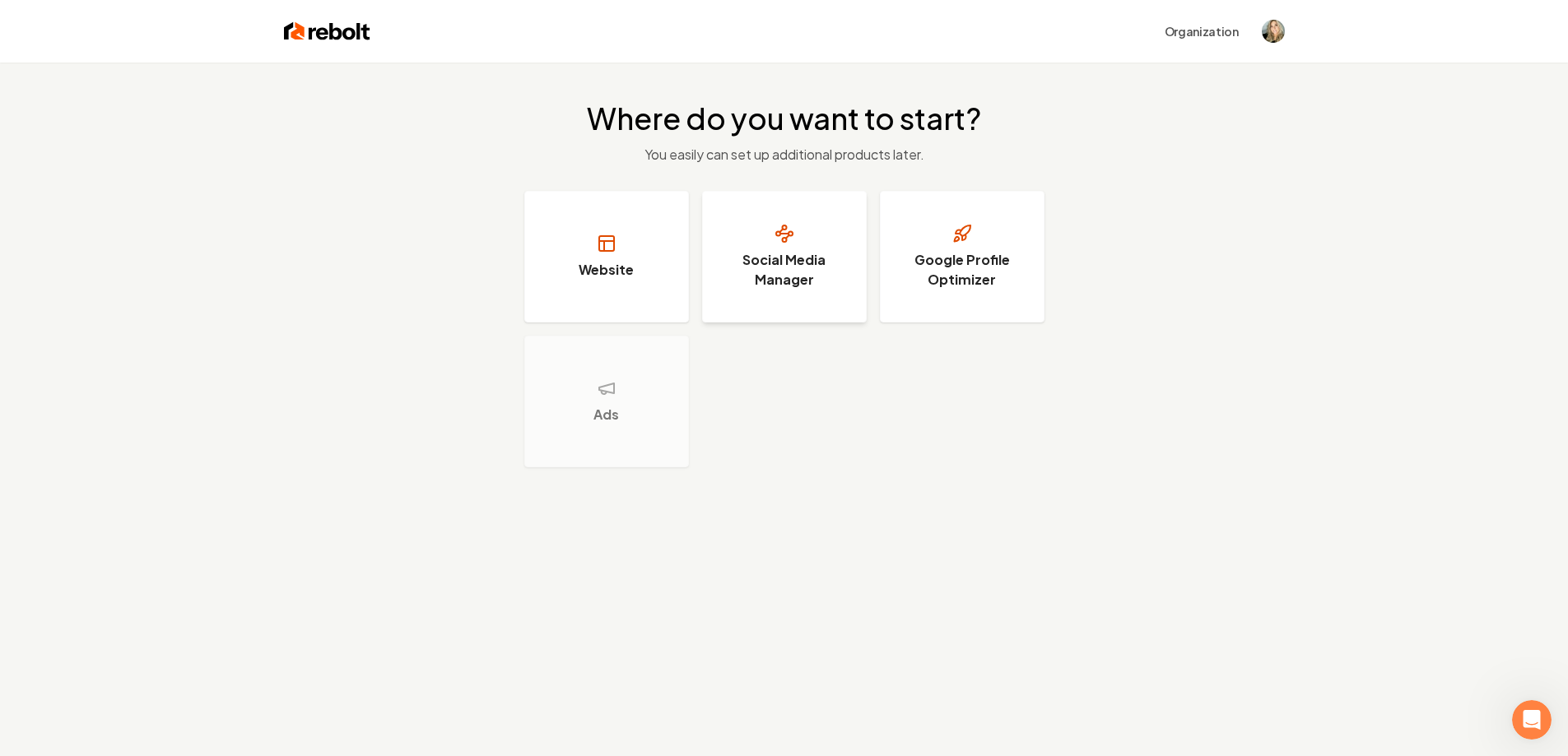
click at [801, 289] on h3 "Social Media Manager" at bounding box center [784, 270] width 123 height 39
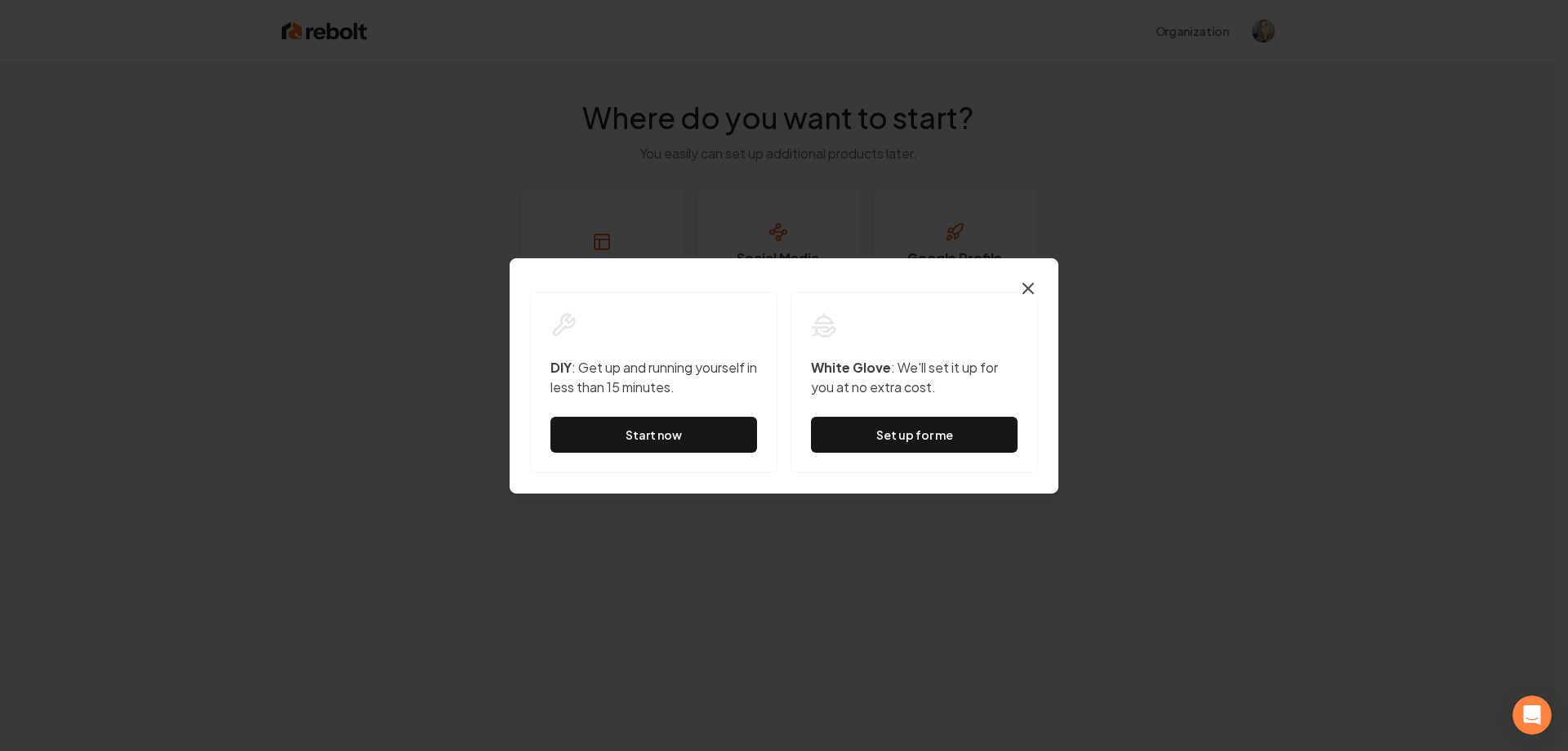
click at [1034, 290] on icon "button" at bounding box center [1029, 289] width 20 height 20
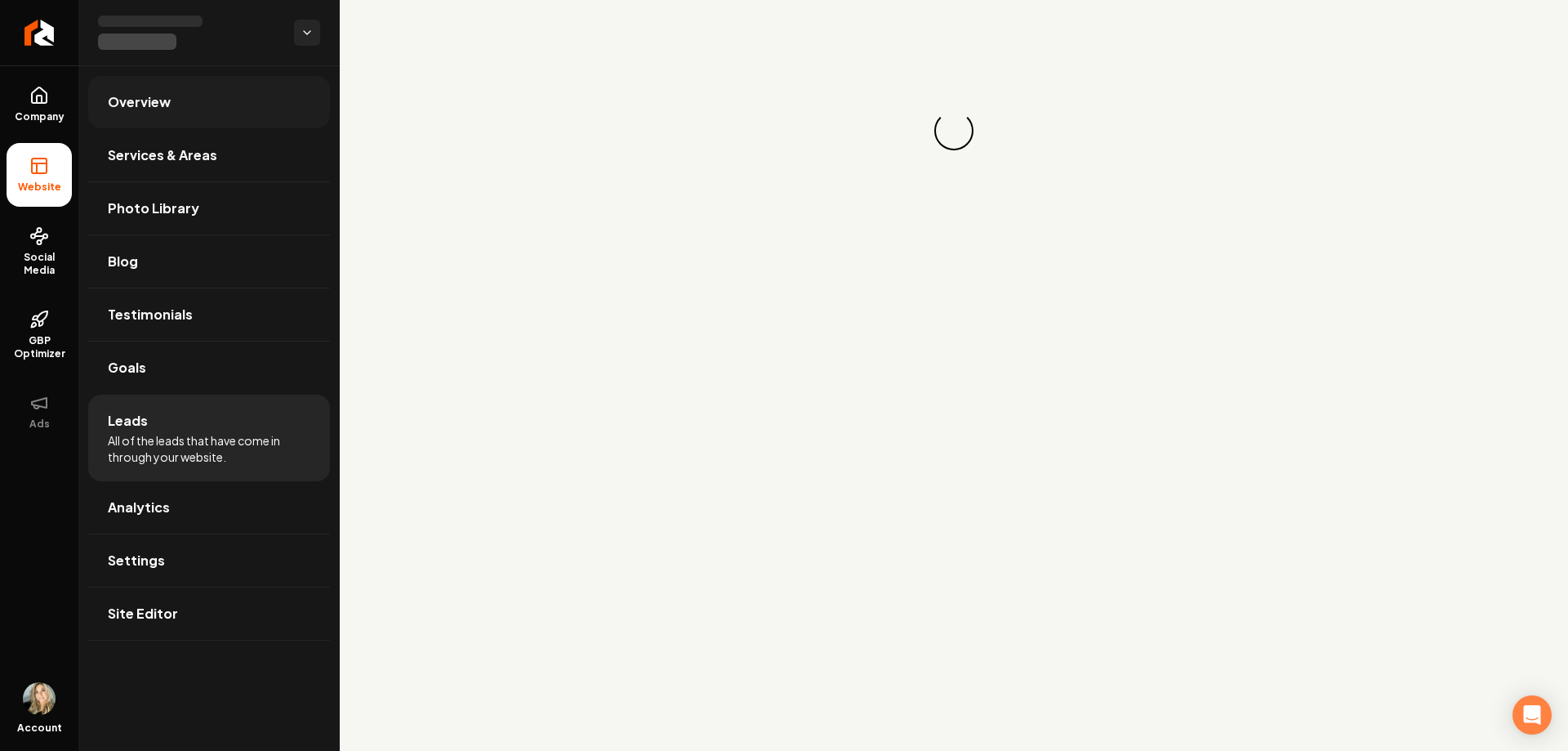
click at [183, 112] on link "Overview" at bounding box center [208, 102] width 242 height 52
